Goal: Task Accomplishment & Management: Manage account settings

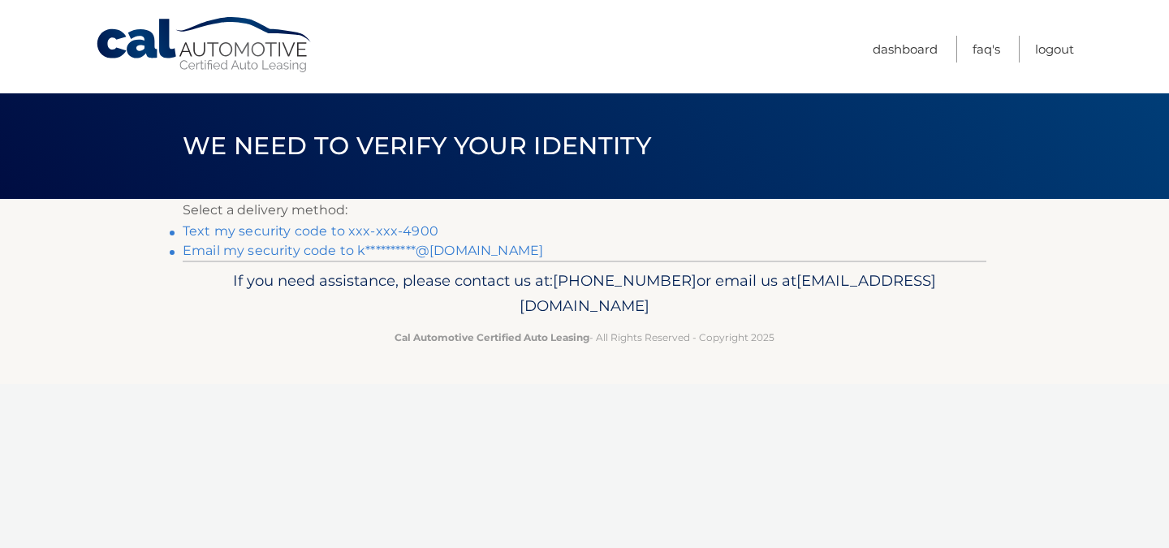
click at [285, 228] on link "Text my security code to xxx-xxx-4900" at bounding box center [311, 230] width 256 height 15
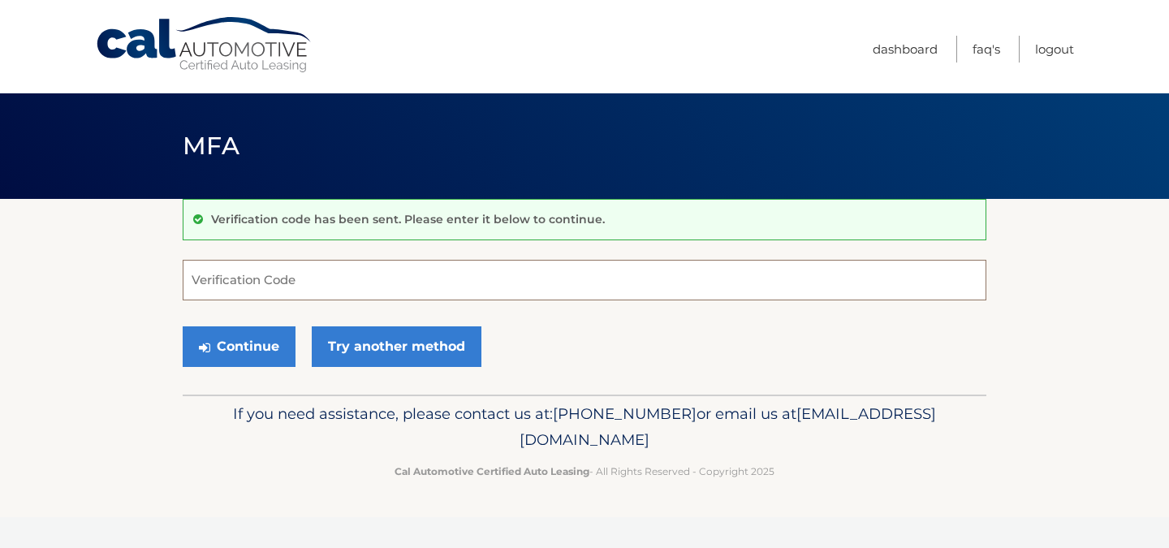
click at [226, 283] on input "Verification Code" at bounding box center [585, 280] width 804 height 41
type input "360362"
click at [239, 344] on button "Continue" at bounding box center [239, 346] width 113 height 41
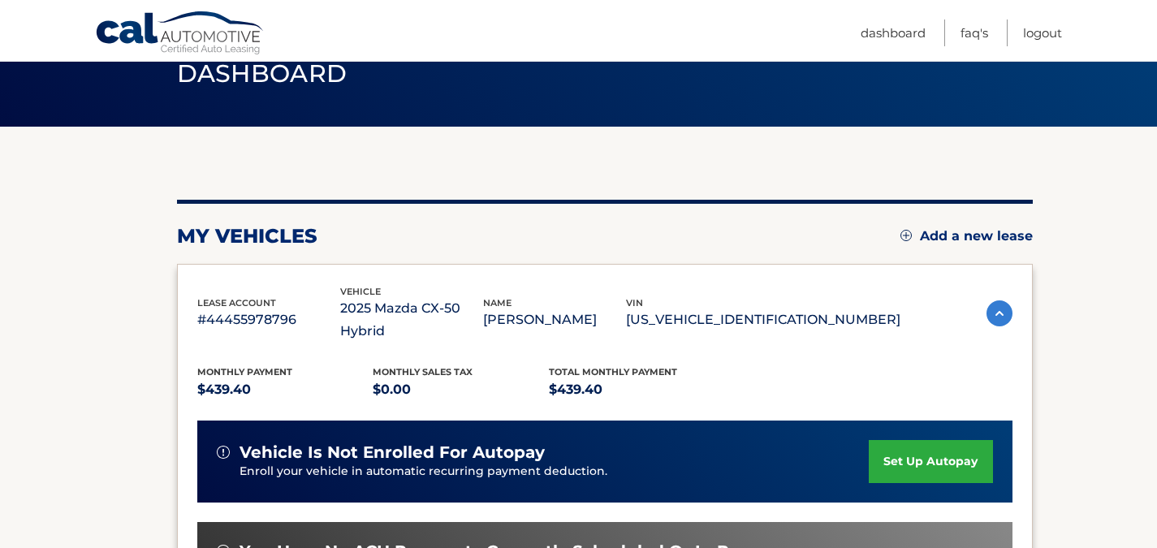
scroll to position [162, 0]
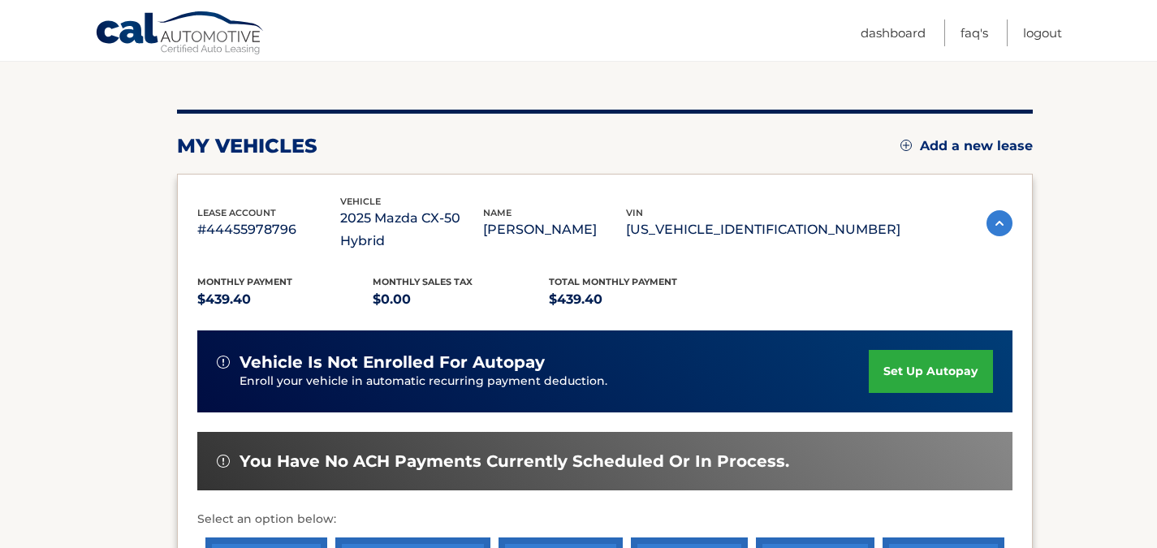
click at [103, 261] on section "my vehicles Add a new lease lease account #44455978796 vehicle 2025 Mazda CX-50…" at bounding box center [578, 379] width 1157 height 684
click at [1114, 310] on section "my vehicles Add a new lease lease account #44455978796 vehicle 2025 Mazda CX-50…" at bounding box center [578, 379] width 1157 height 684
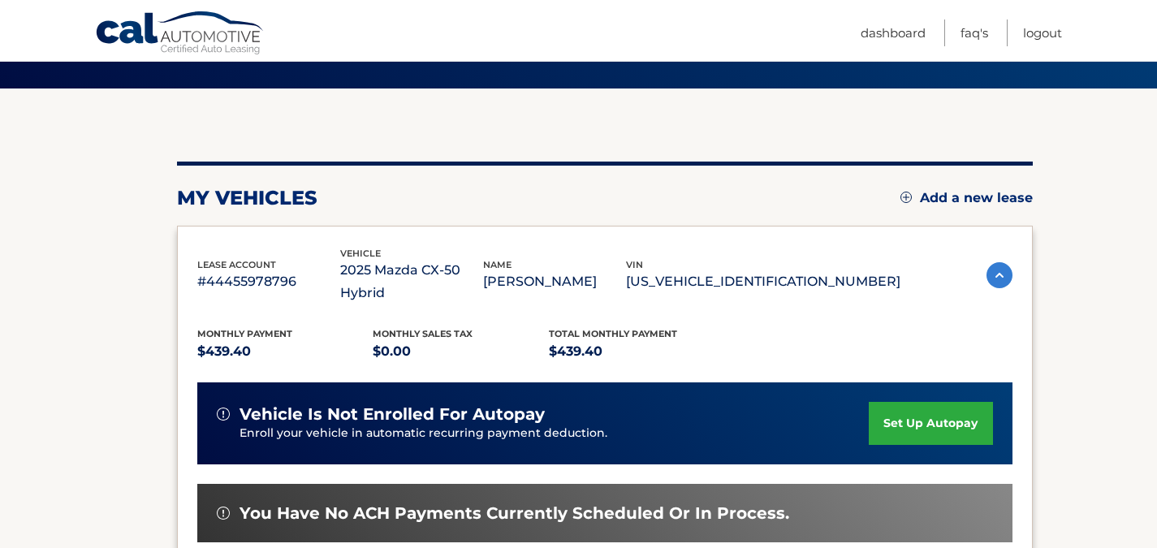
scroll to position [435, 0]
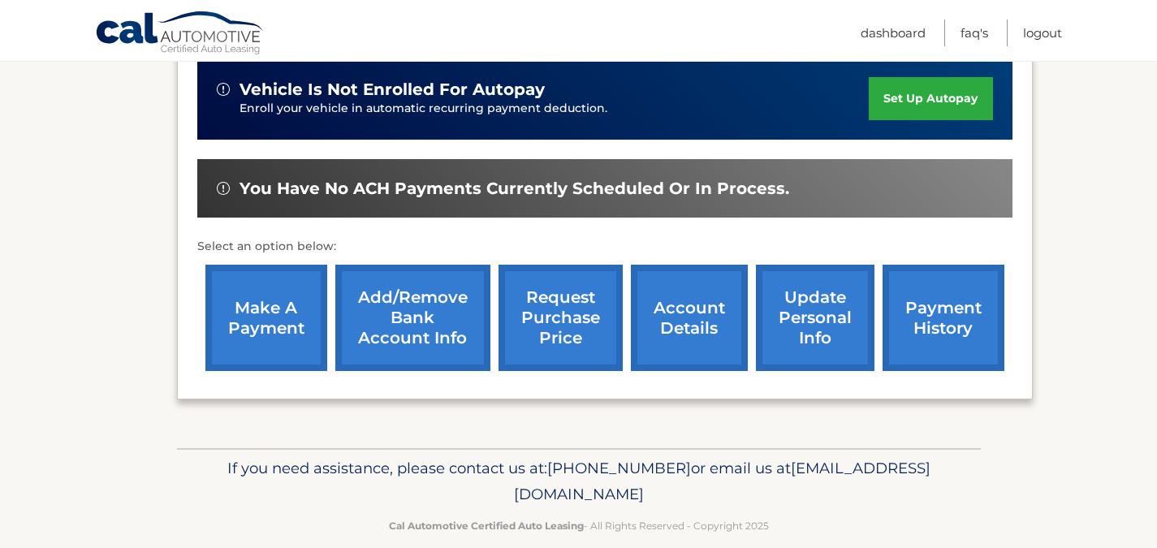
click at [705, 315] on link "account details" at bounding box center [689, 318] width 117 height 106
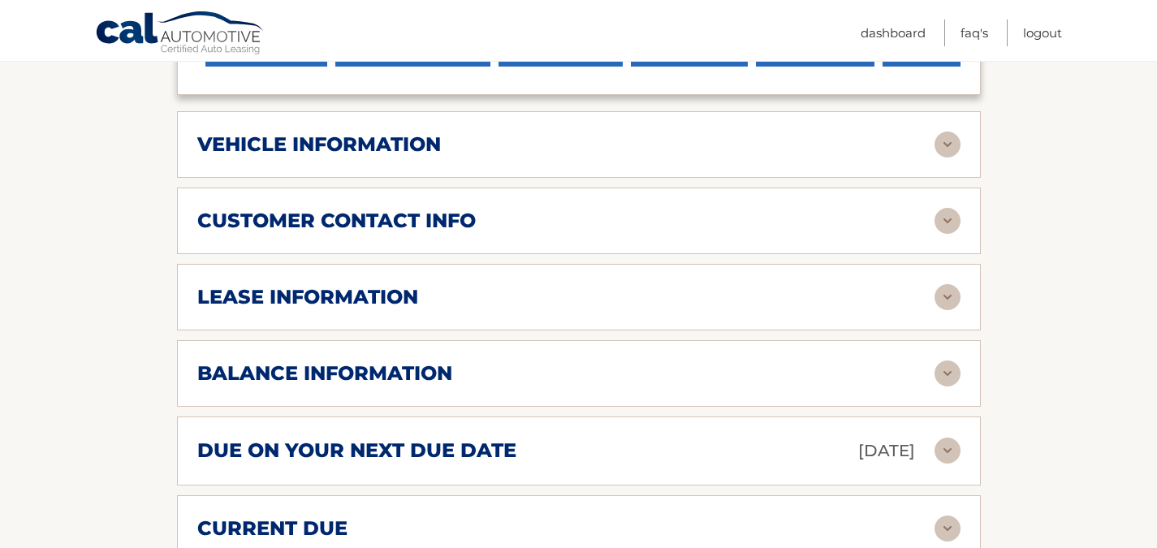
scroll to position [893, 0]
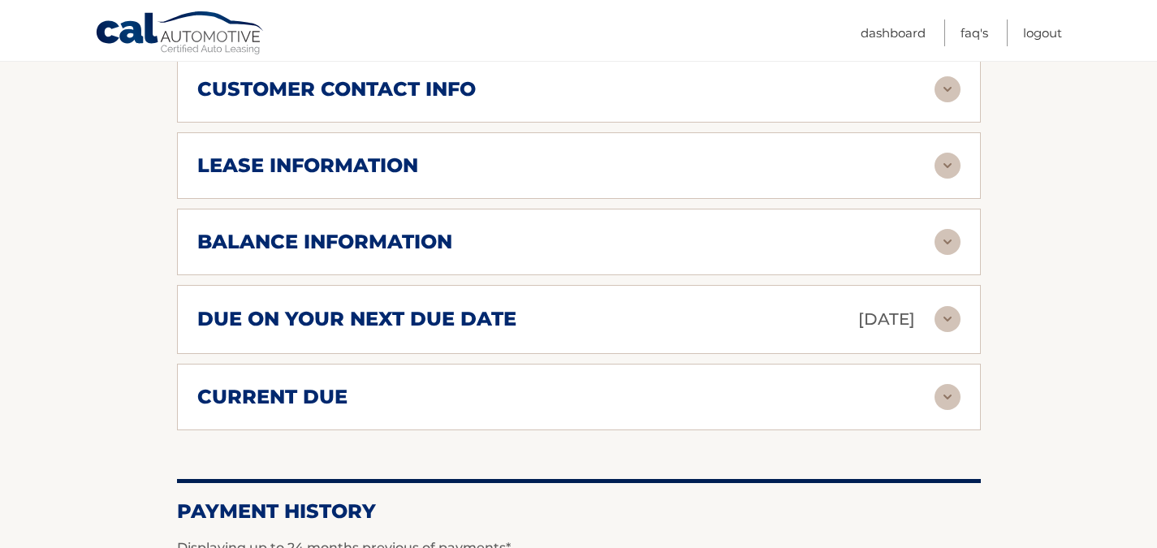
click at [432, 321] on h2 "due on your next due date" at bounding box center [356, 319] width 319 height 24
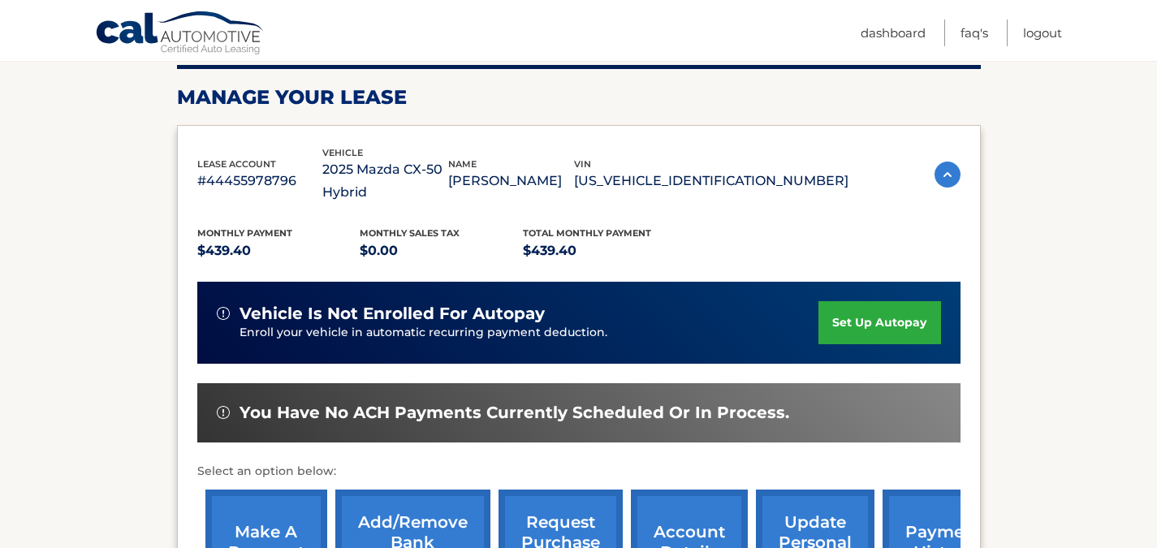
scroll to position [244, 0]
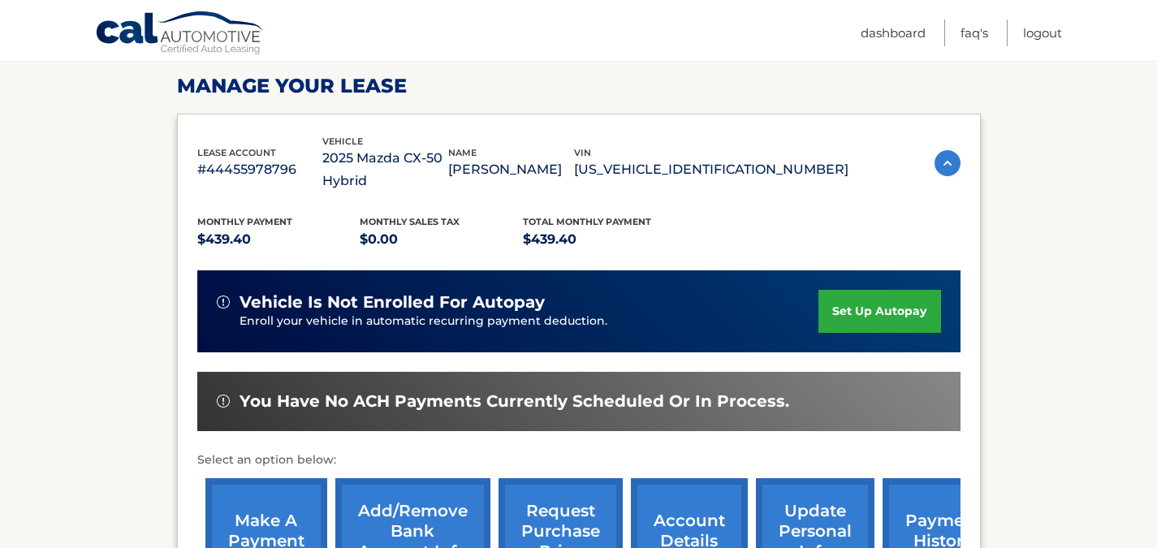
click at [447, 94] on h2 "Manage Your Lease" at bounding box center [579, 86] width 804 height 24
click at [530, 75] on h2 "Manage Your Lease" at bounding box center [579, 86] width 804 height 24
